Goal: Find specific page/section: Find specific page/section

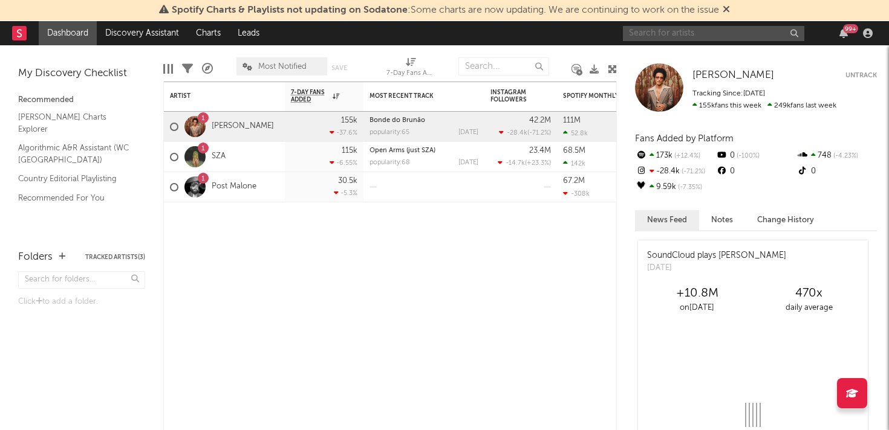
click at [735, 38] on input "text" at bounding box center [713, 33] width 181 height 15
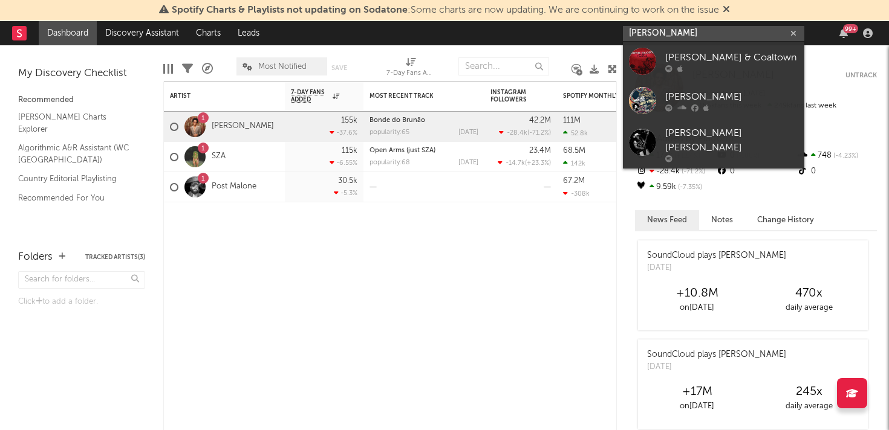
click at [644, 32] on input "[PERSON_NAME]" at bounding box center [713, 33] width 181 height 15
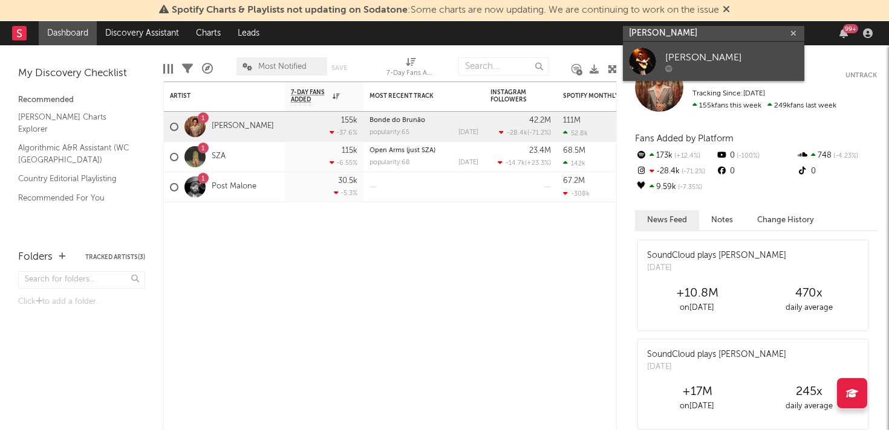
type input "[PERSON_NAME]"
click at [670, 56] on div "[PERSON_NAME]" at bounding box center [731, 57] width 133 height 15
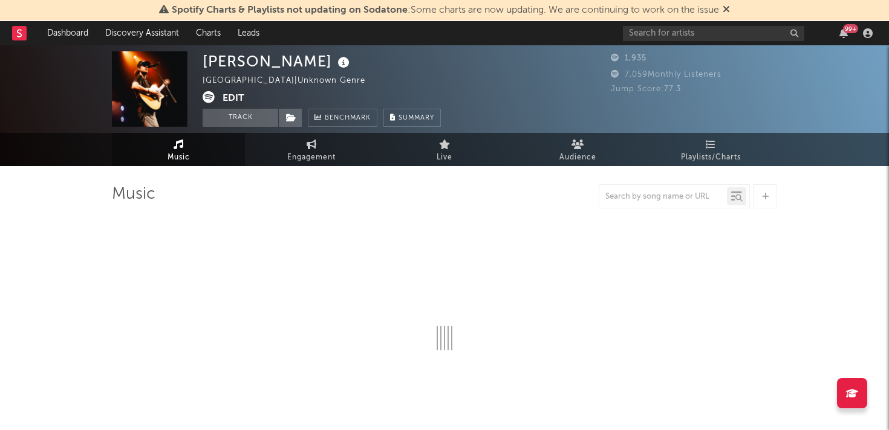
select select "6m"
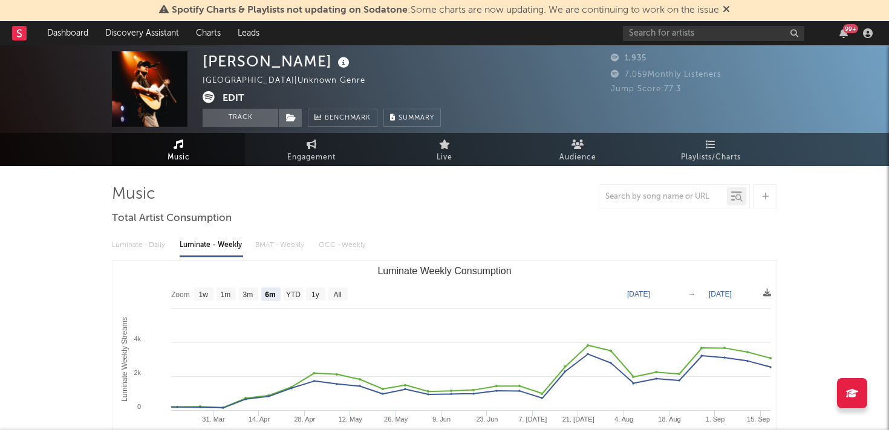
click at [149, 96] on img at bounding box center [150, 89] width 76 height 76
click at [676, 34] on input "text" at bounding box center [713, 33] width 181 height 15
click at [730, 5] on icon at bounding box center [725, 9] width 7 height 10
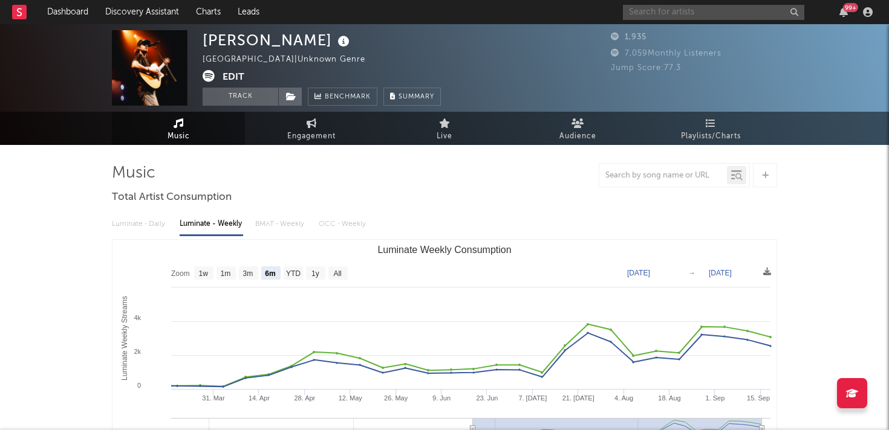
click at [701, 14] on input "text" at bounding box center [713, 12] width 181 height 15
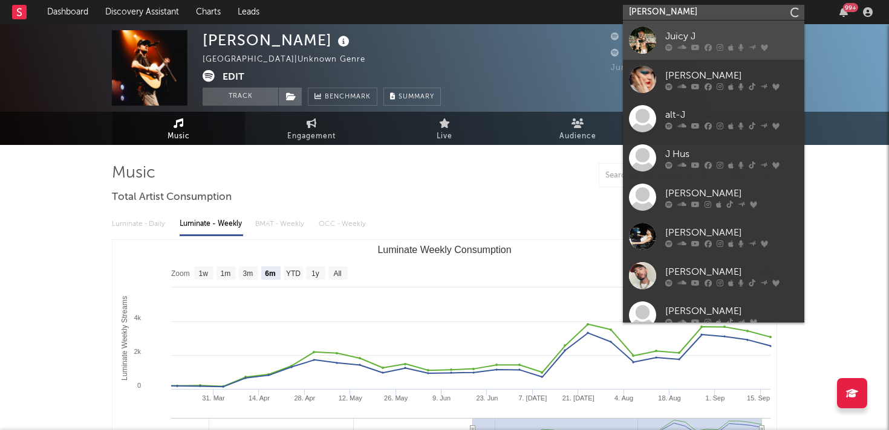
type input "[PERSON_NAME]"
